Goal: Find specific page/section: Find specific page/section

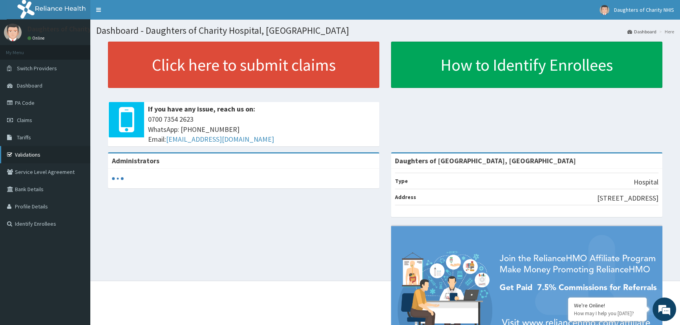
click at [35, 151] on link "Validations" at bounding box center [45, 154] width 90 height 17
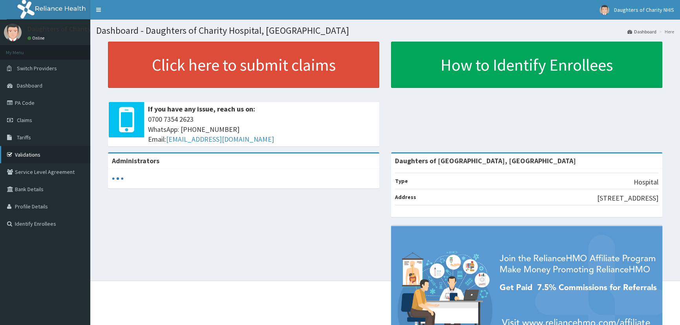
click at [40, 151] on link "Validations" at bounding box center [45, 154] width 90 height 17
